Goal: Task Accomplishment & Management: Use online tool/utility

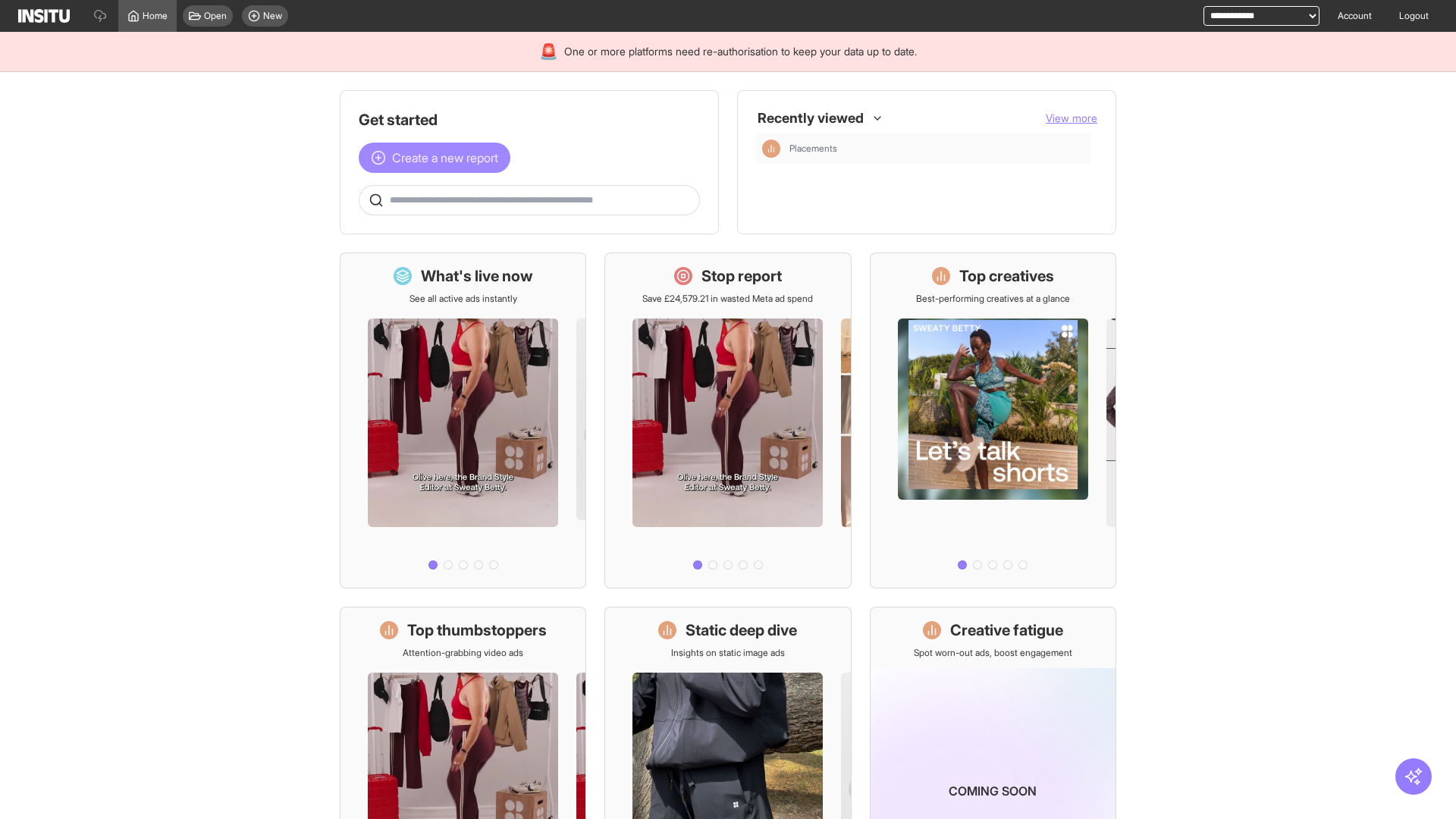
click at [439, 157] on span "Create a new report" at bounding box center [445, 157] width 106 height 18
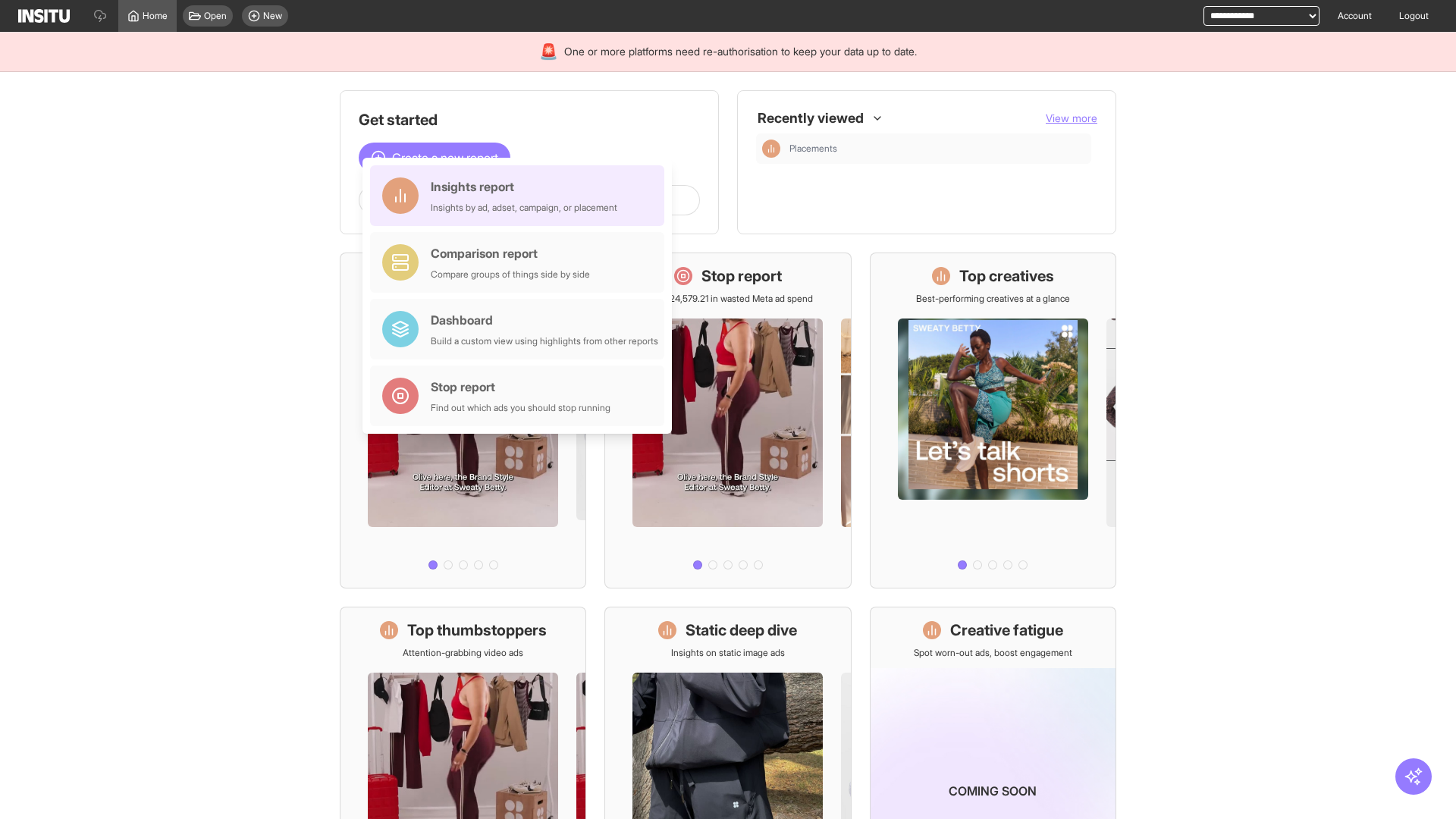
click at [521, 196] on div "Insights report Insights by ad, adset, campaign, or placement" at bounding box center [525, 196] width 187 height 37
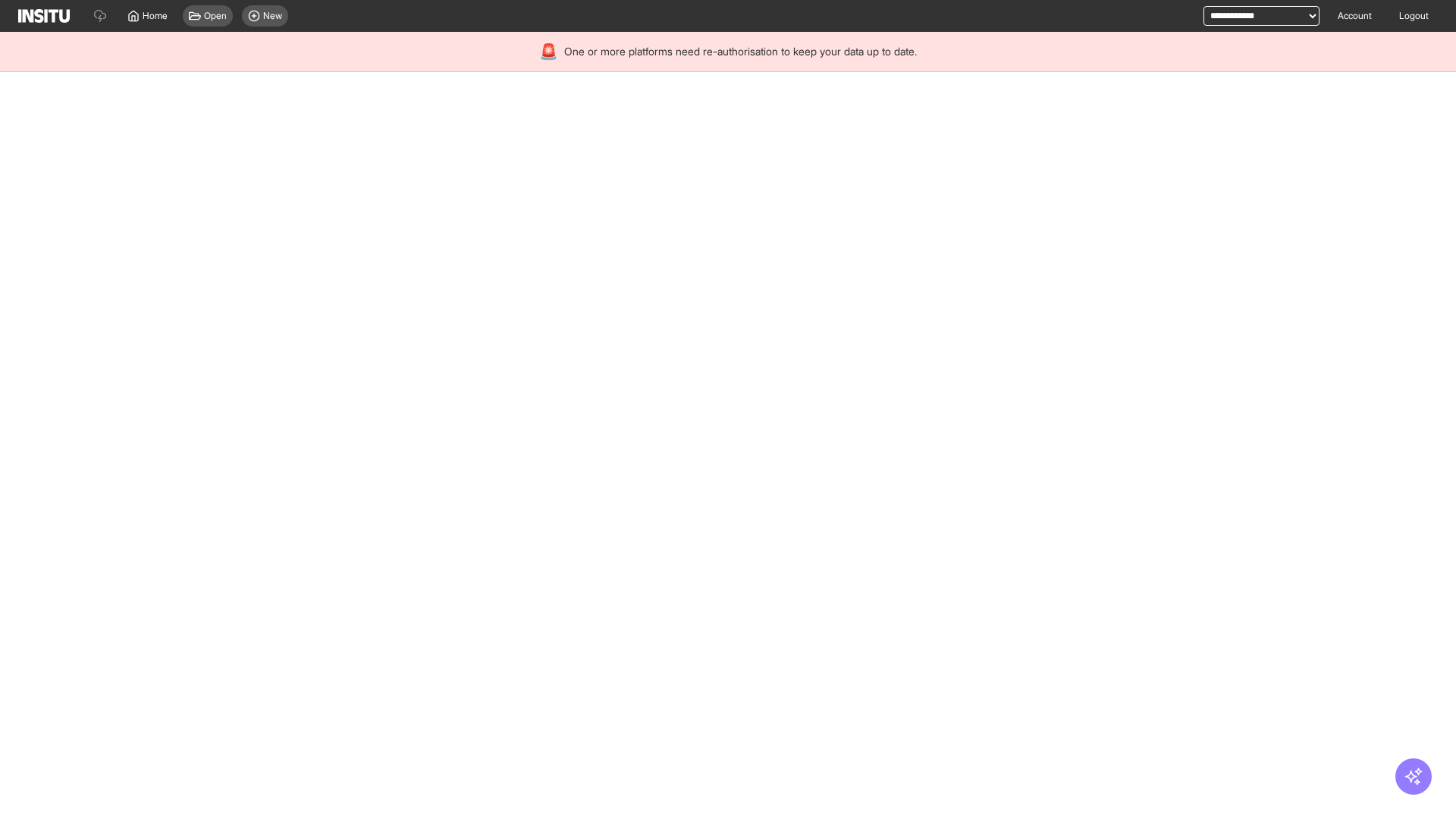
select select "**"
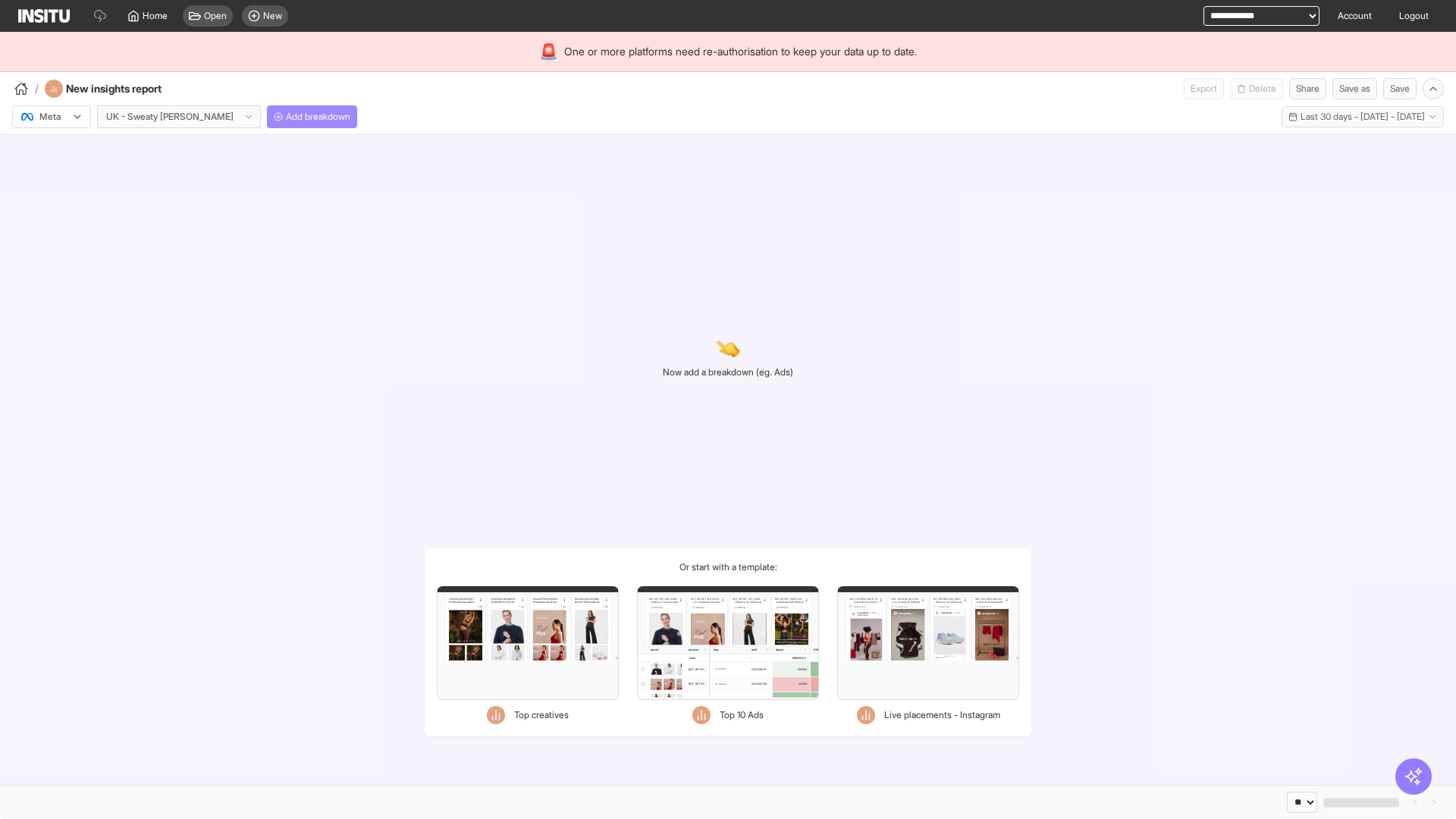
click at [286, 117] on span "Add breakdown" at bounding box center [318, 116] width 64 height 12
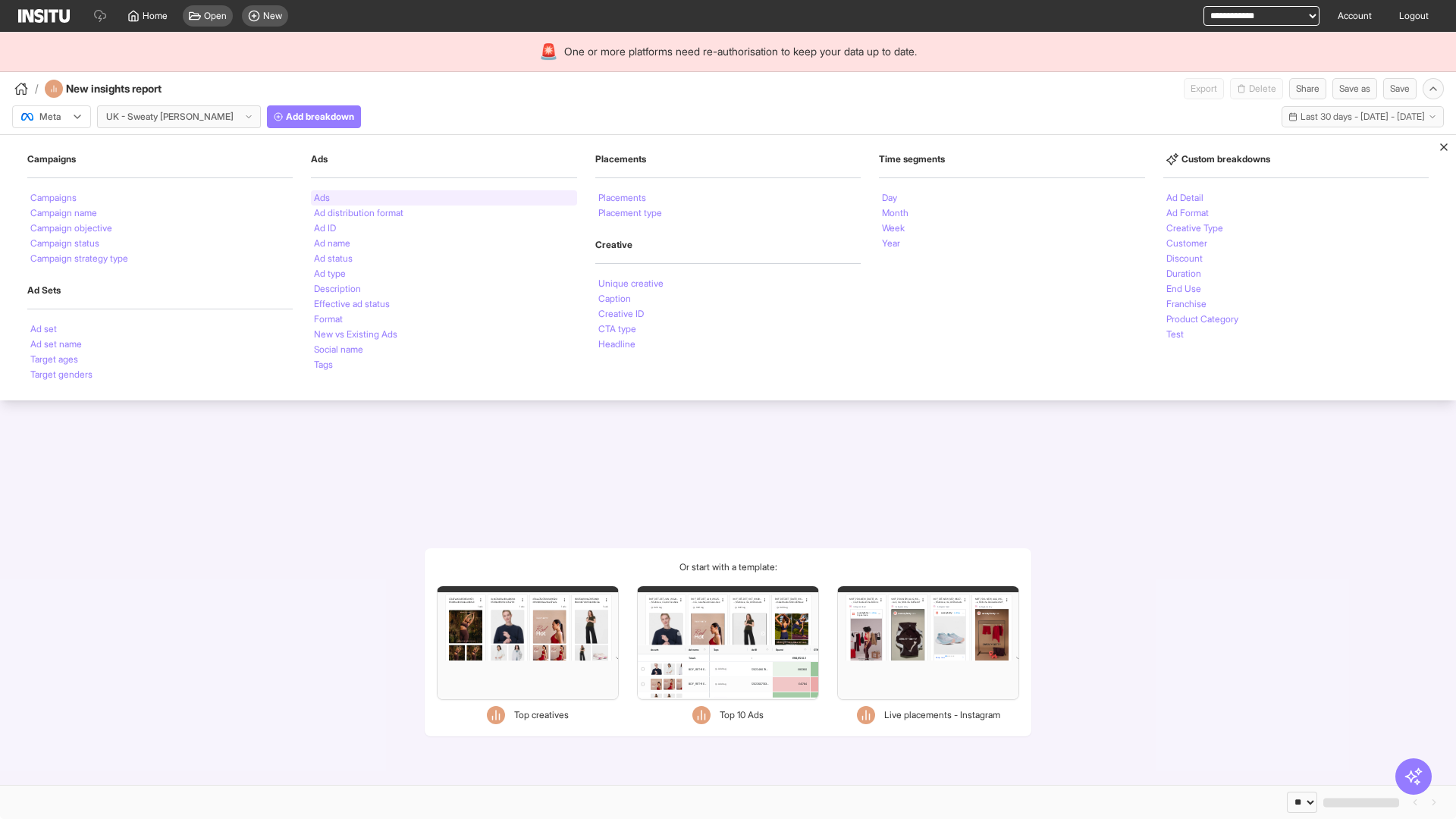
click at [322, 198] on li "Ads" at bounding box center [322, 197] width 16 height 9
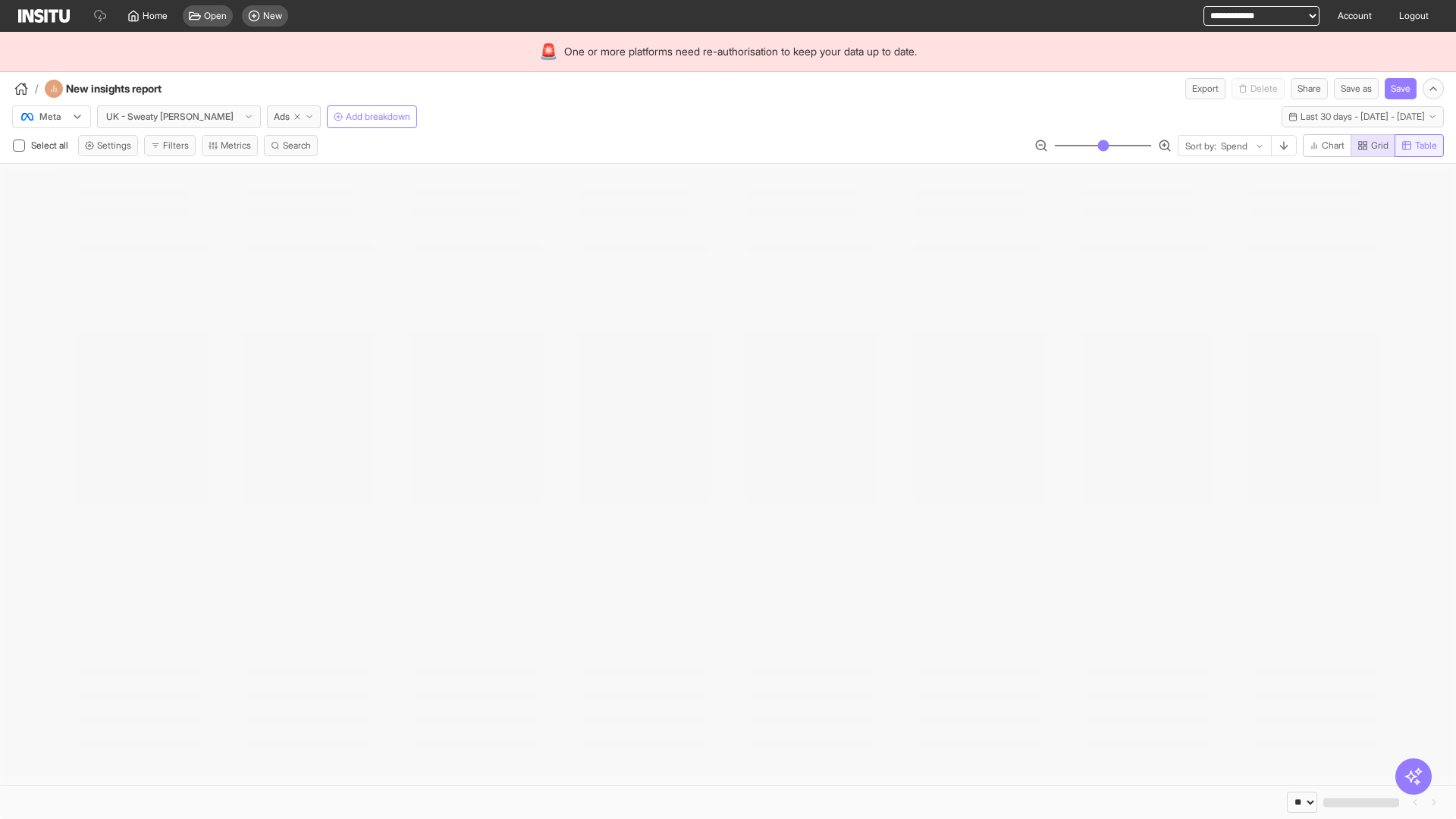
click at [1419, 145] on span "Table" at bounding box center [1426, 145] width 22 height 12
click at [1196, 88] on button "Export" at bounding box center [1206, 88] width 41 height 21
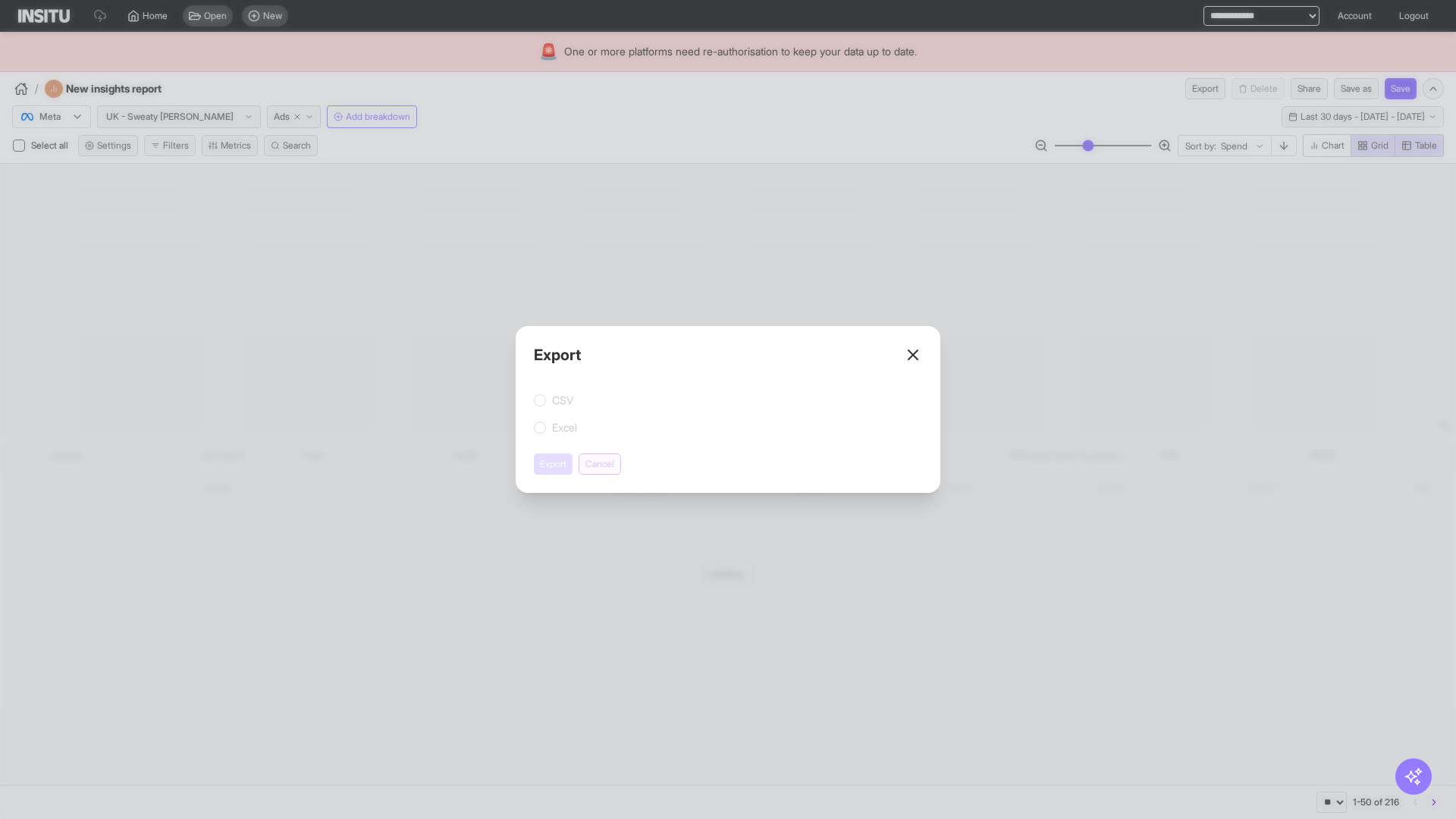
click at [603, 464] on button "Cancel" at bounding box center [600, 464] width 42 height 21
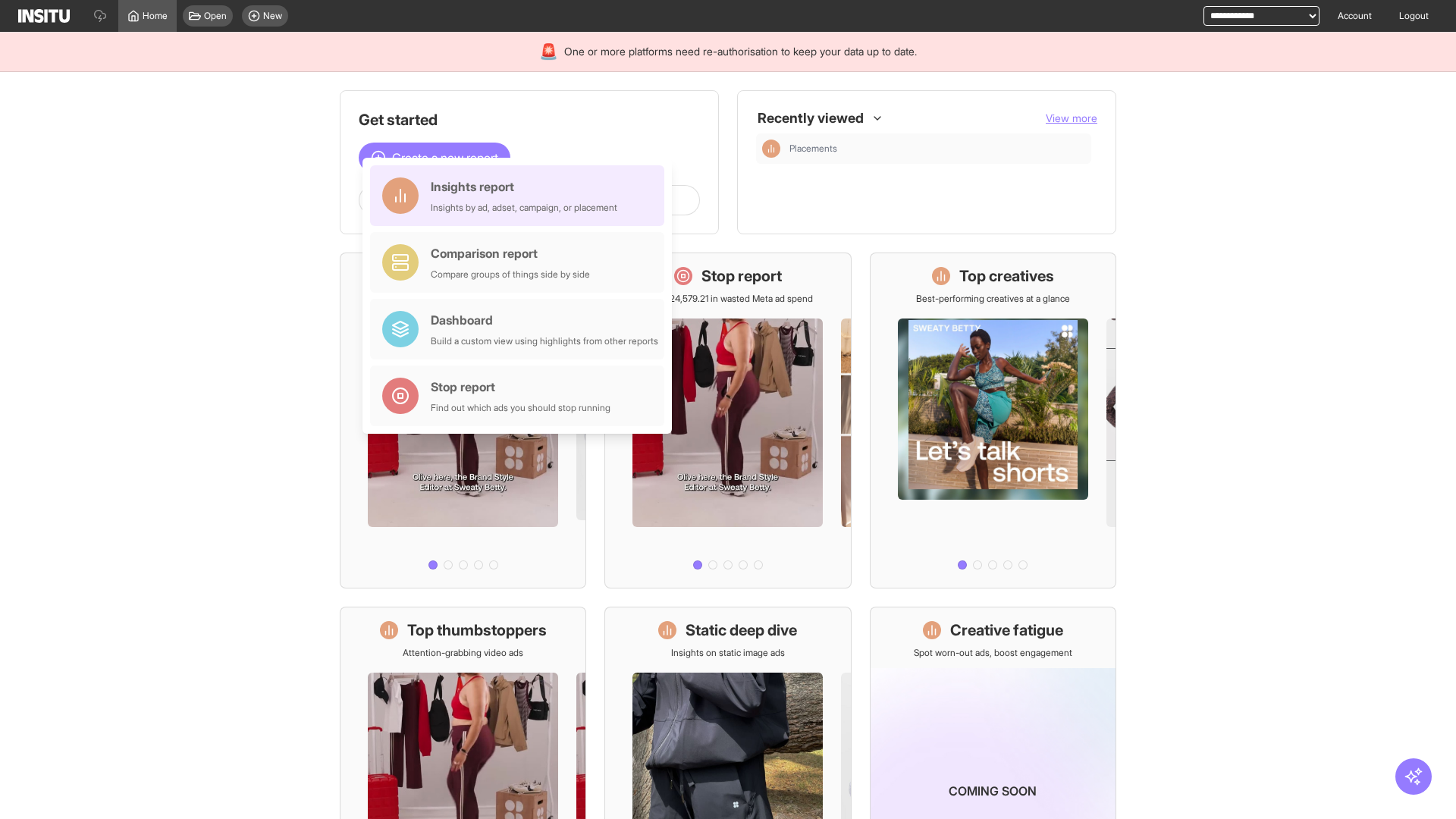
click at [521, 196] on div "Insights report Insights by ad, adset, campaign, or placement" at bounding box center [525, 196] width 187 height 37
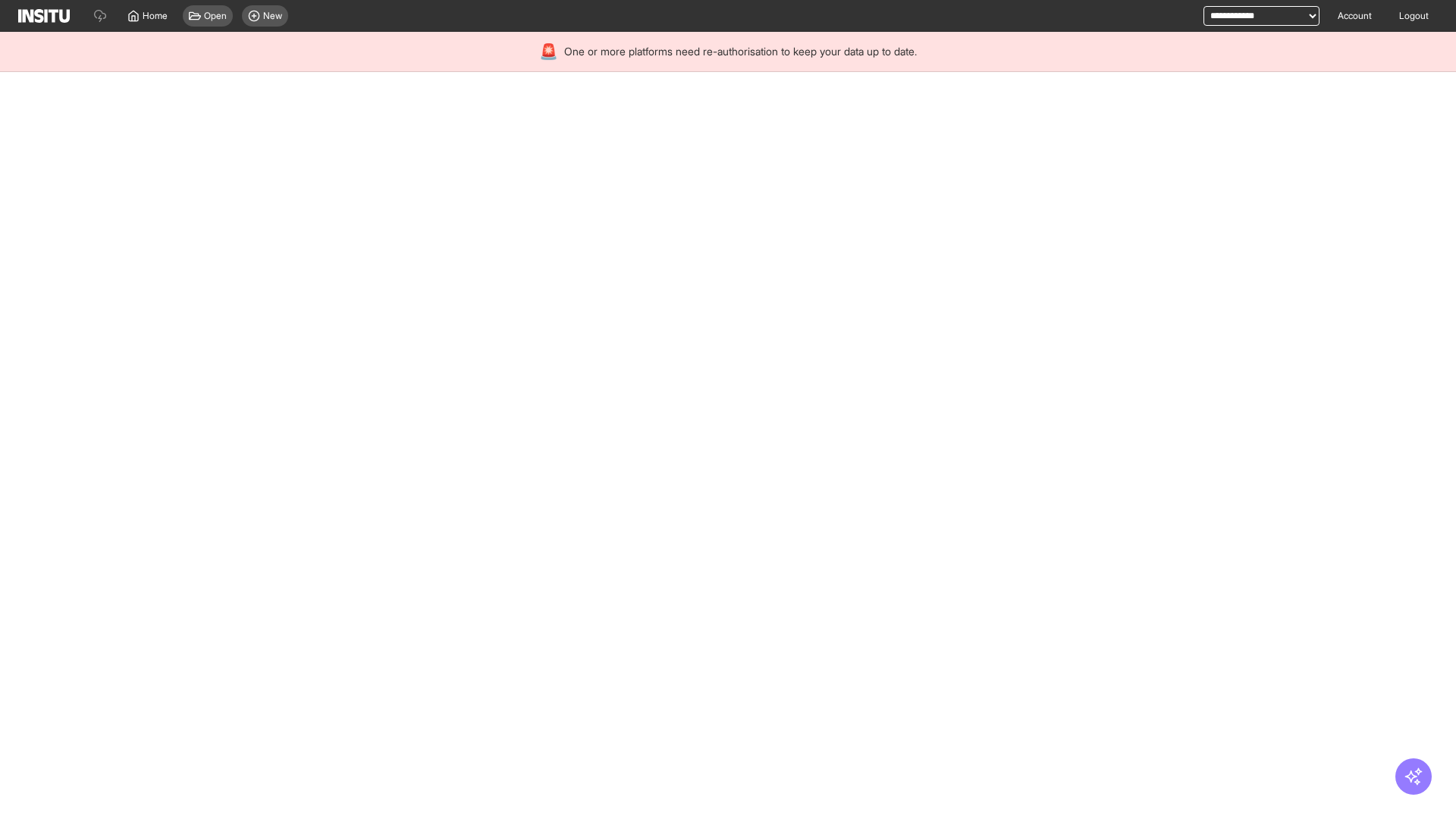
select select "**"
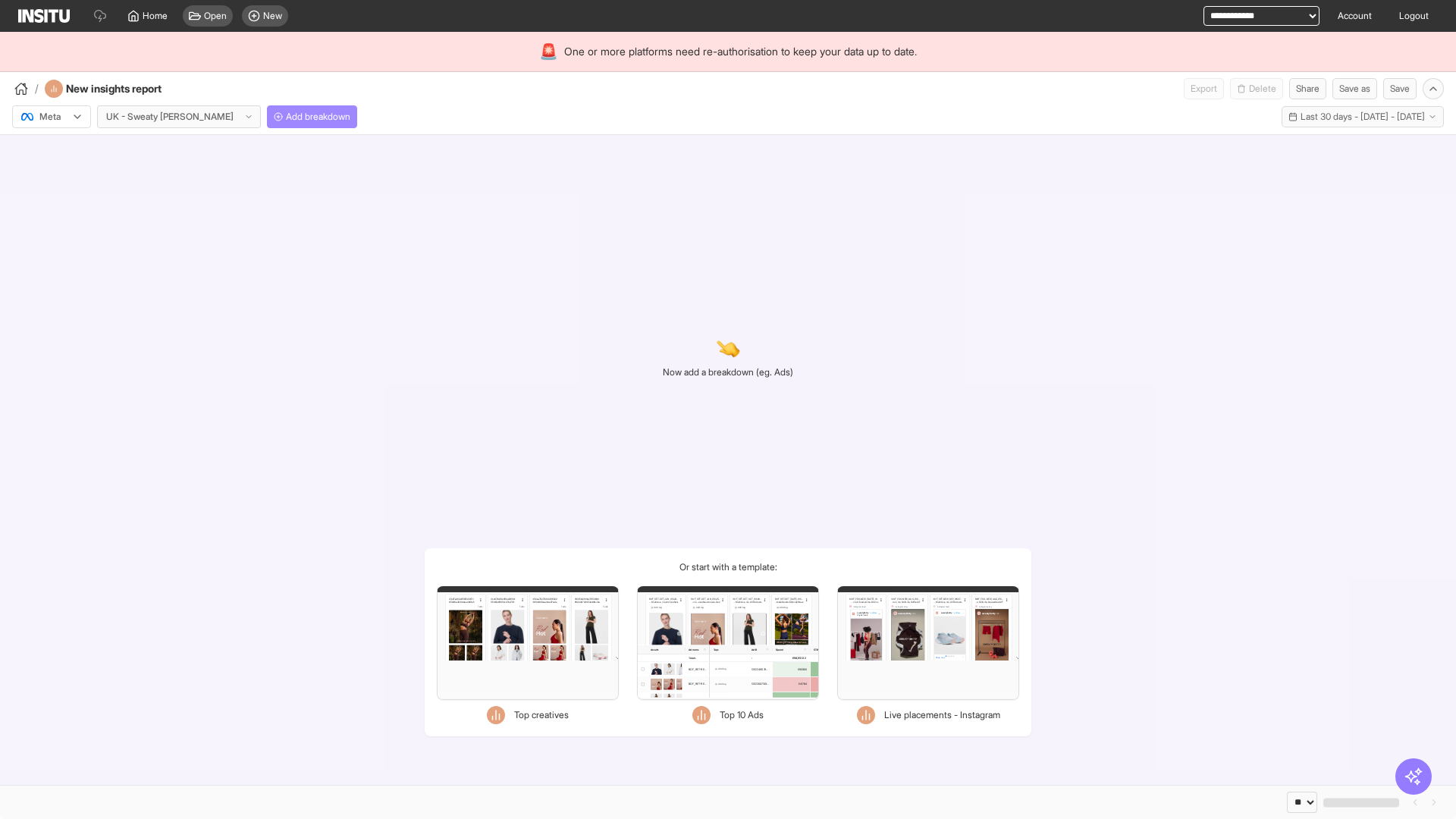
click at [286, 117] on span "Add breakdown" at bounding box center [318, 116] width 64 height 12
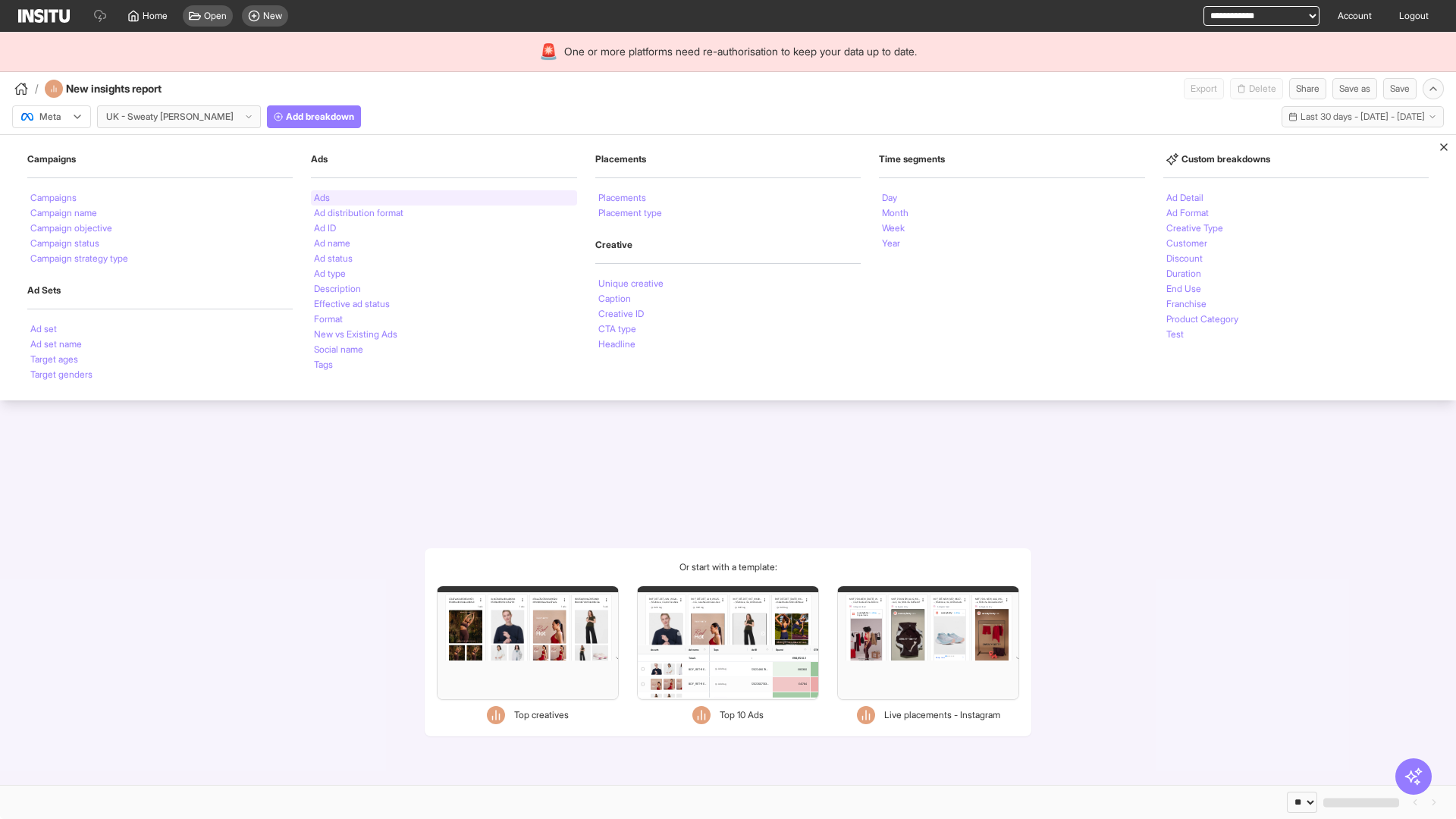
click at [322, 198] on li "Ads" at bounding box center [322, 197] width 16 height 9
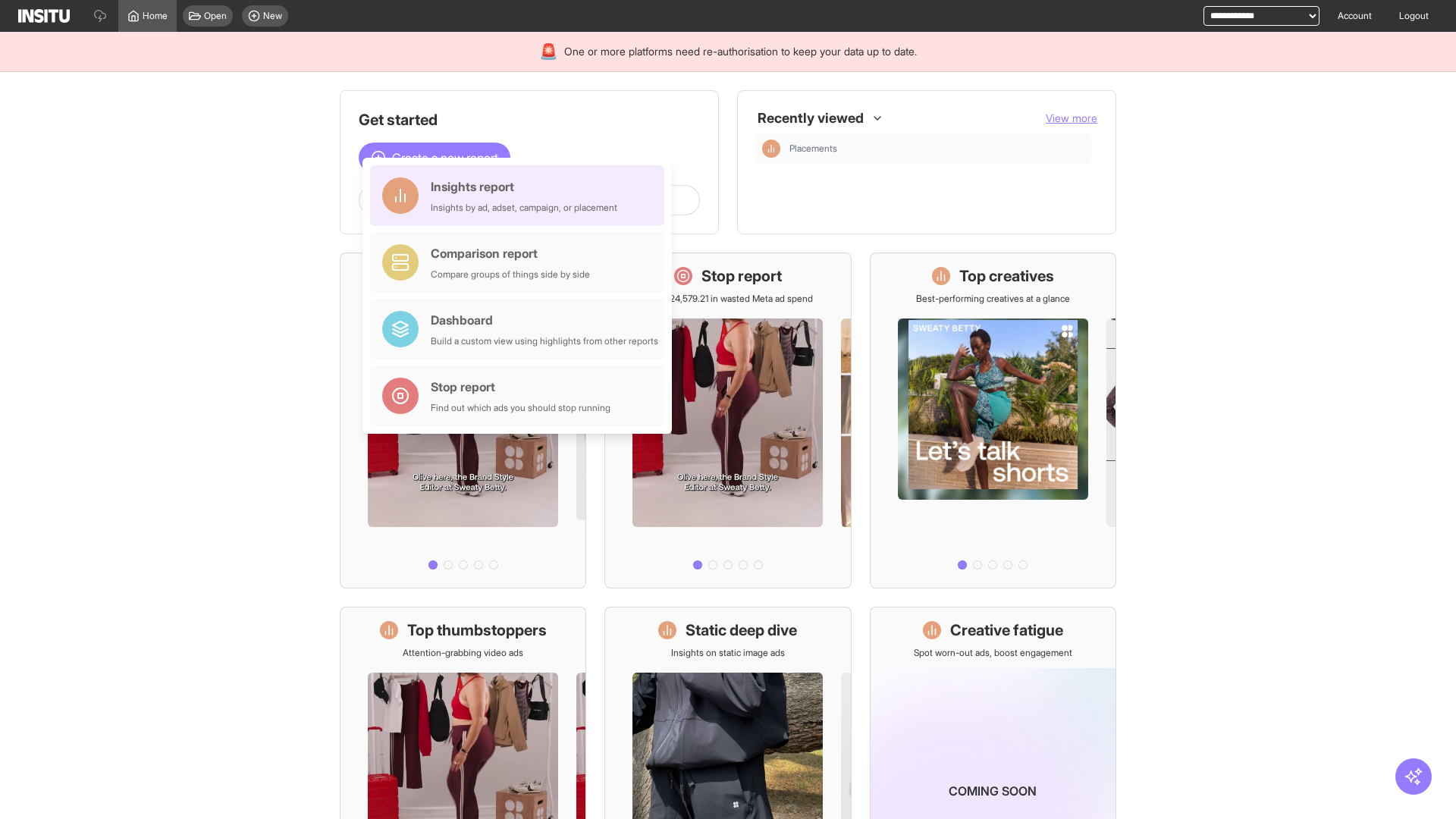
click at [521, 196] on div "Insights report Insights by ad, adset, campaign, or placement" at bounding box center [525, 196] width 187 height 37
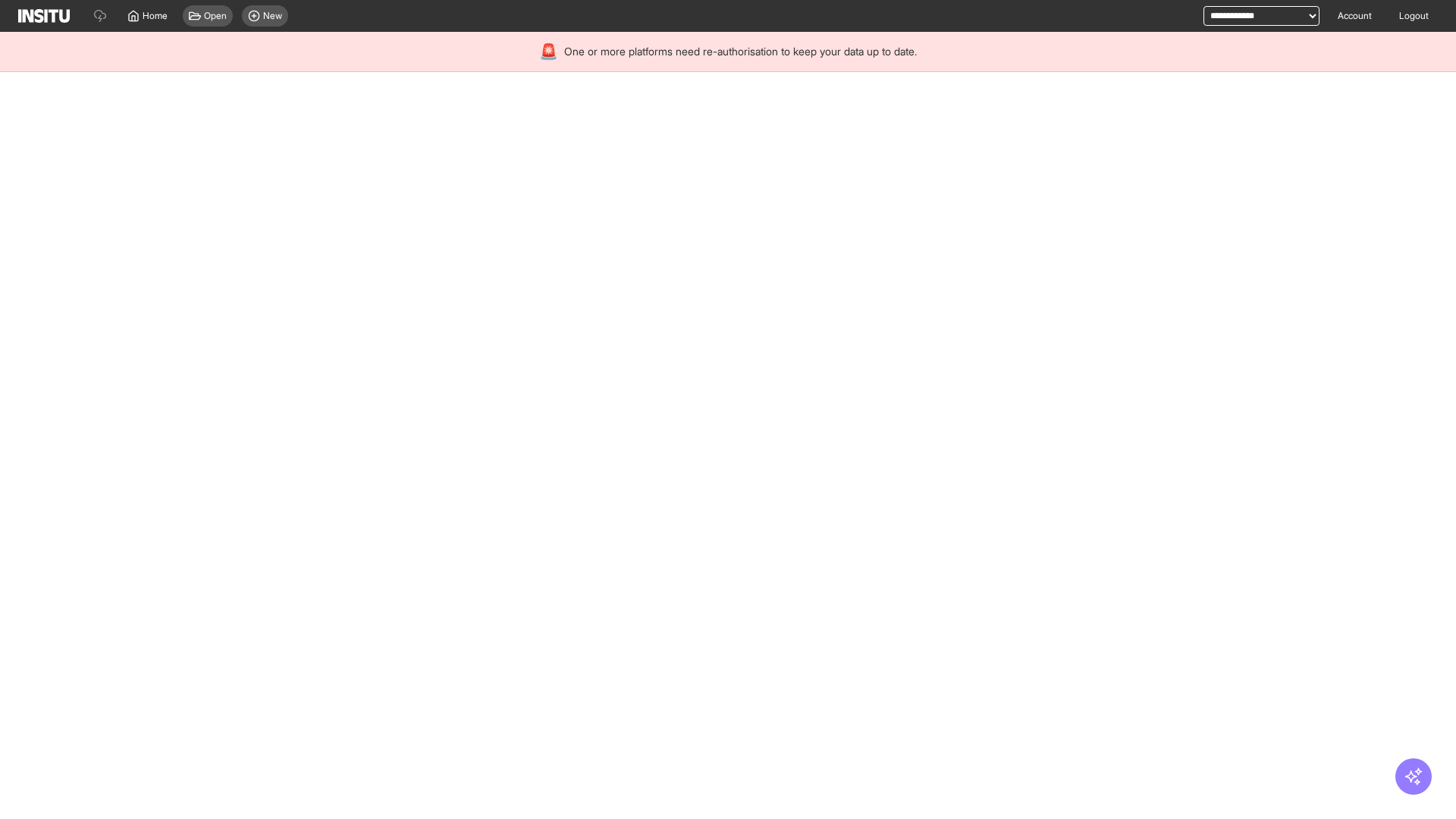
select select "**"
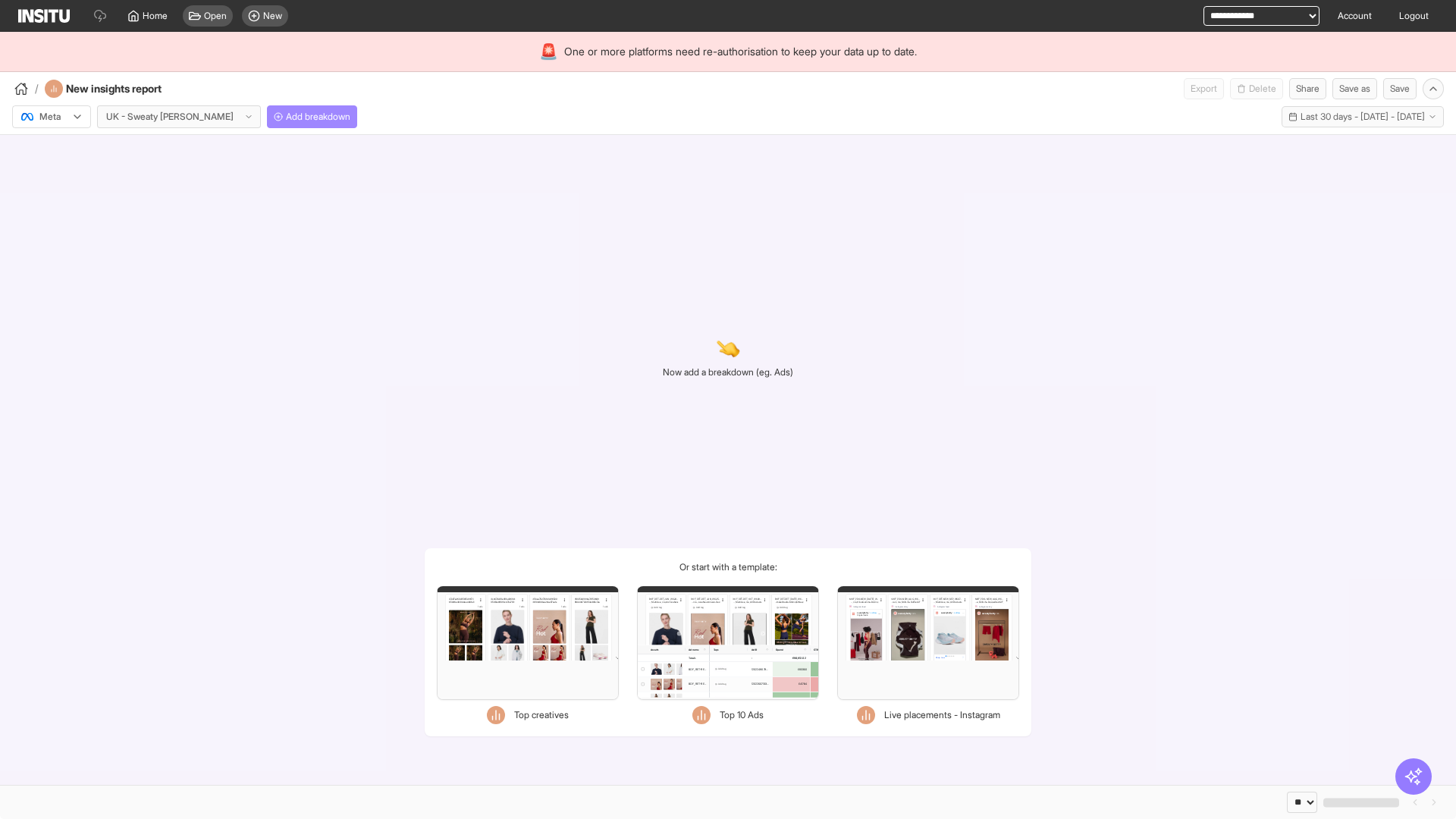
click at [286, 117] on span "Add breakdown" at bounding box center [318, 116] width 64 height 12
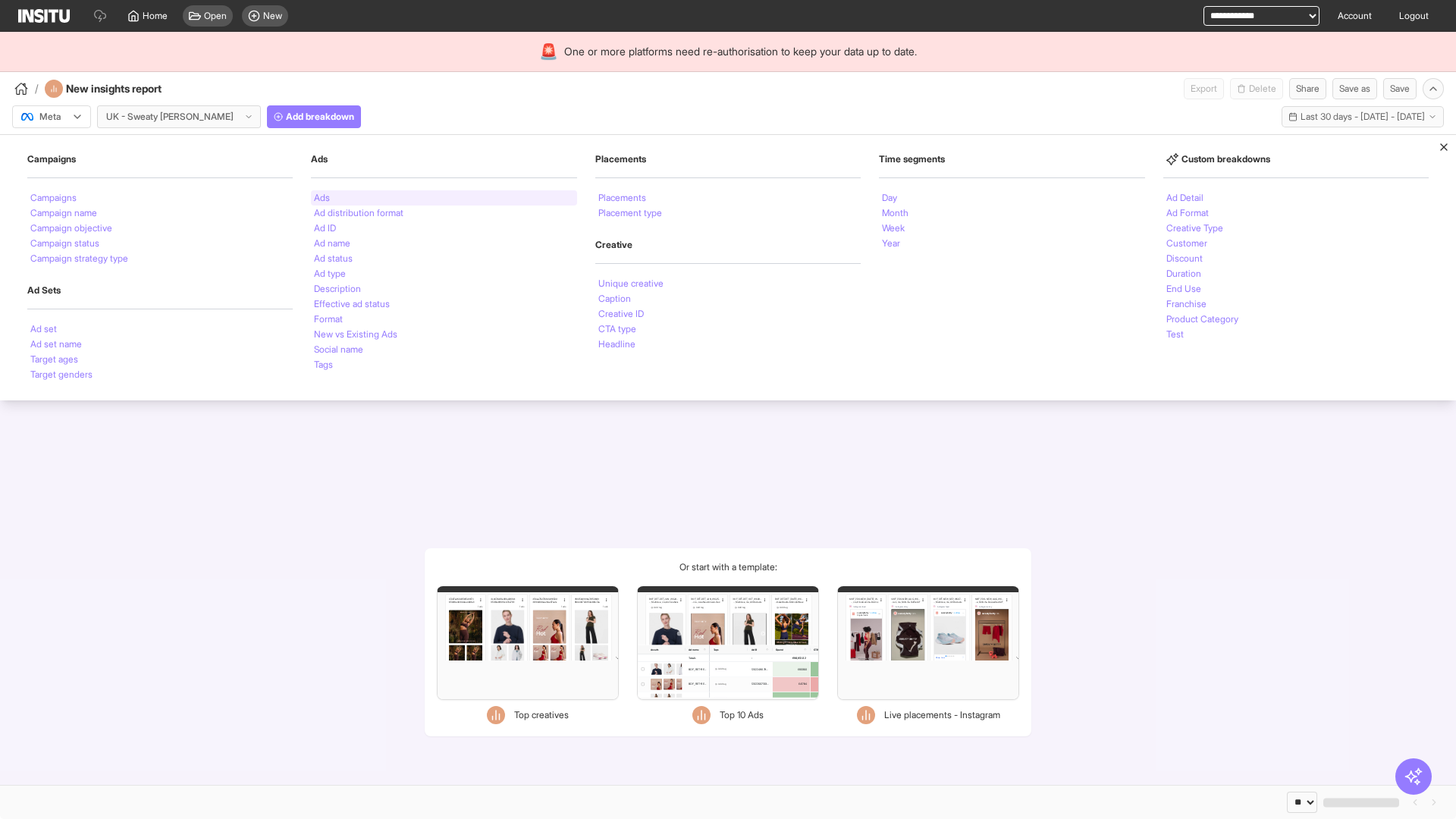
click at [322, 198] on li "Ads" at bounding box center [322, 197] width 16 height 9
